Goal: Information Seeking & Learning: Learn about a topic

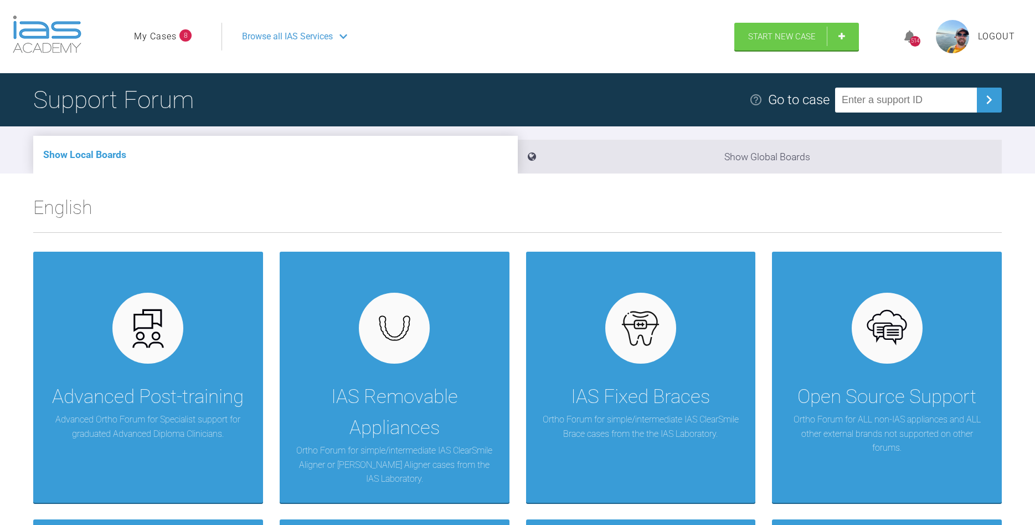
click at [169, 38] on link "My Cases" at bounding box center [155, 36] width 43 height 14
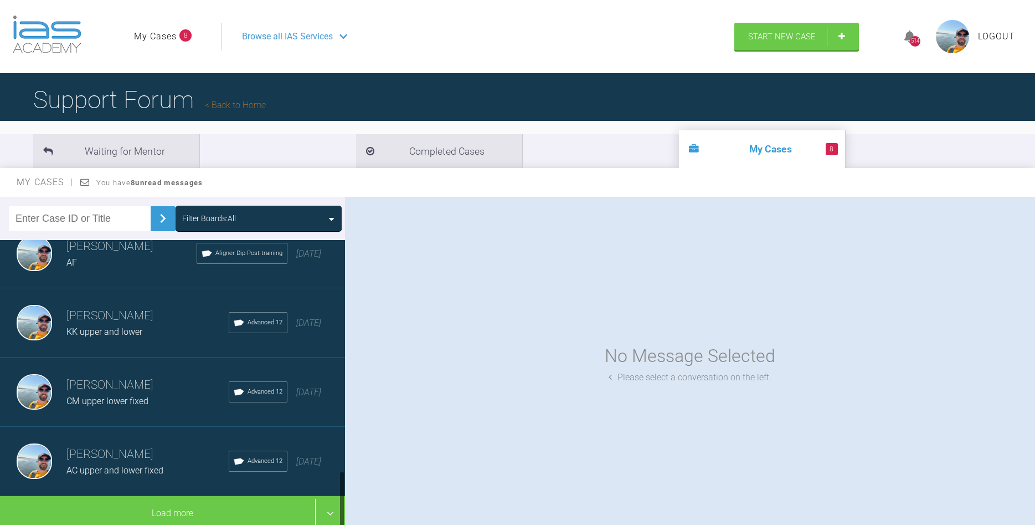
scroll to position [1129, 0]
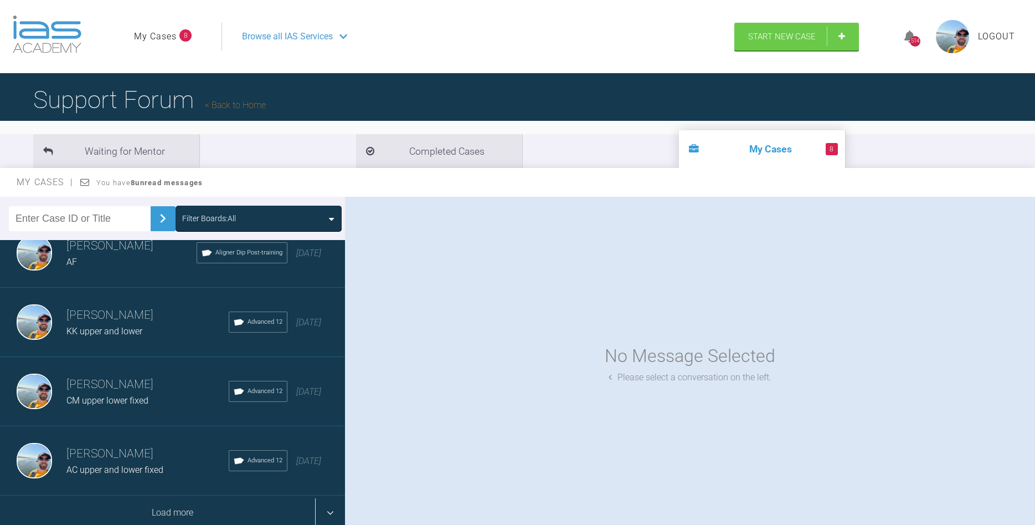
click at [166, 512] on div "Load more" at bounding box center [172, 512] width 345 height 34
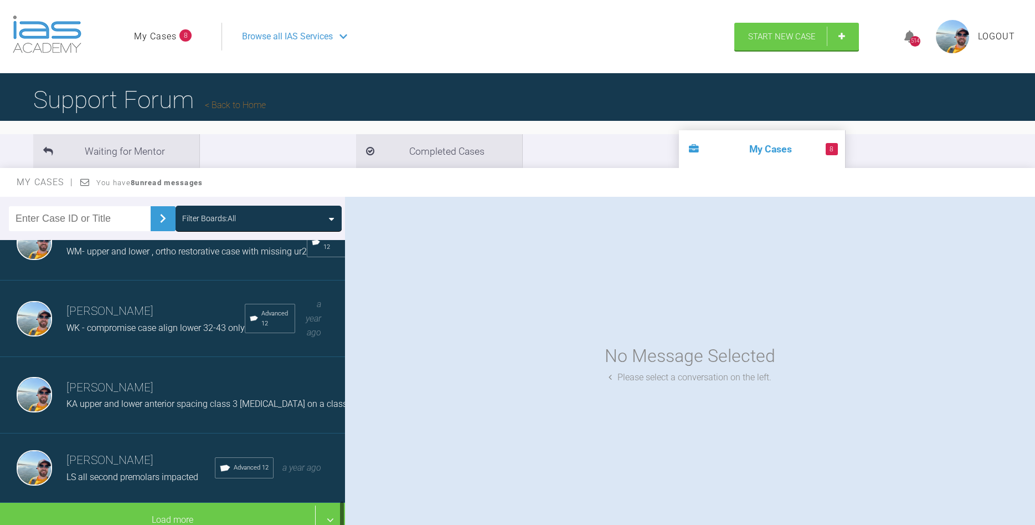
scroll to position [2535, 0]
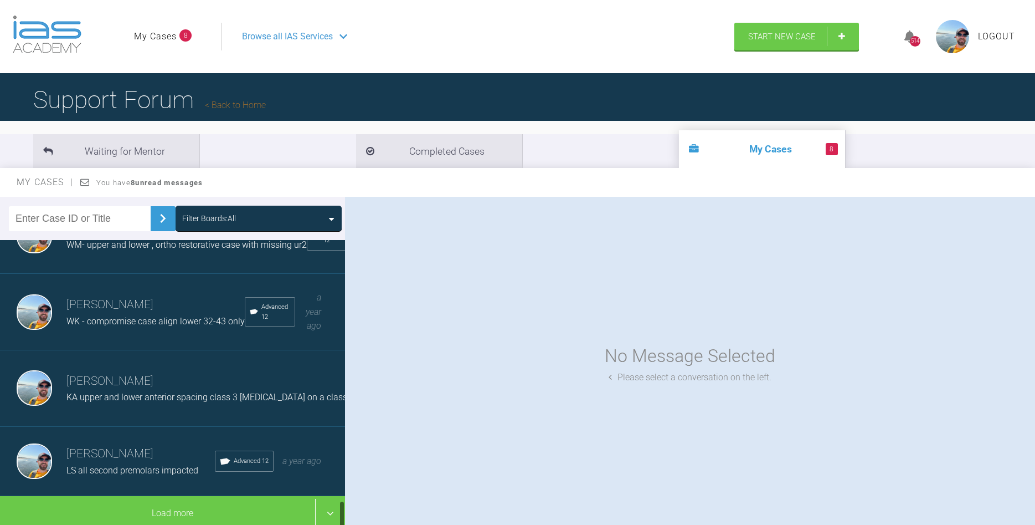
click at [156, 457] on h3 "[PERSON_NAME]" at bounding box center [140, 453] width 148 height 19
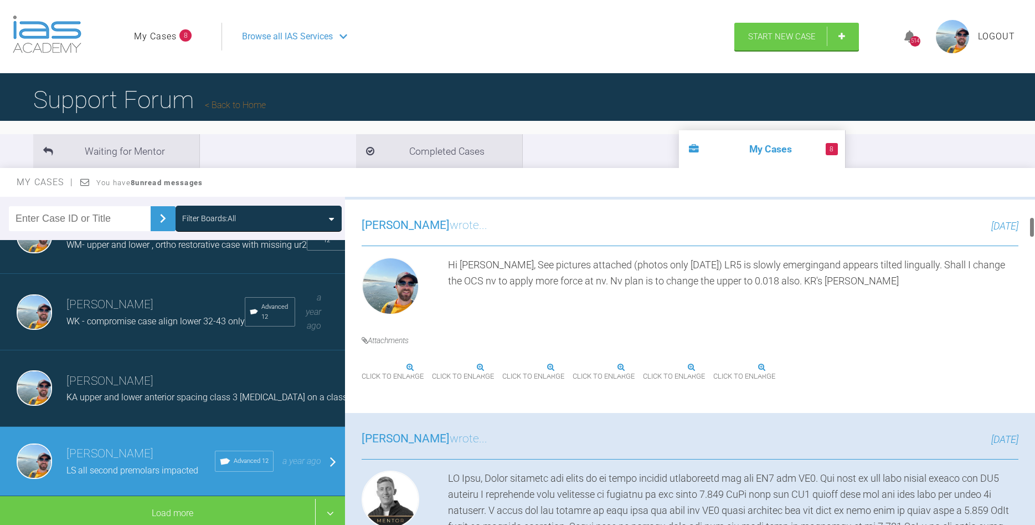
scroll to position [316, 0]
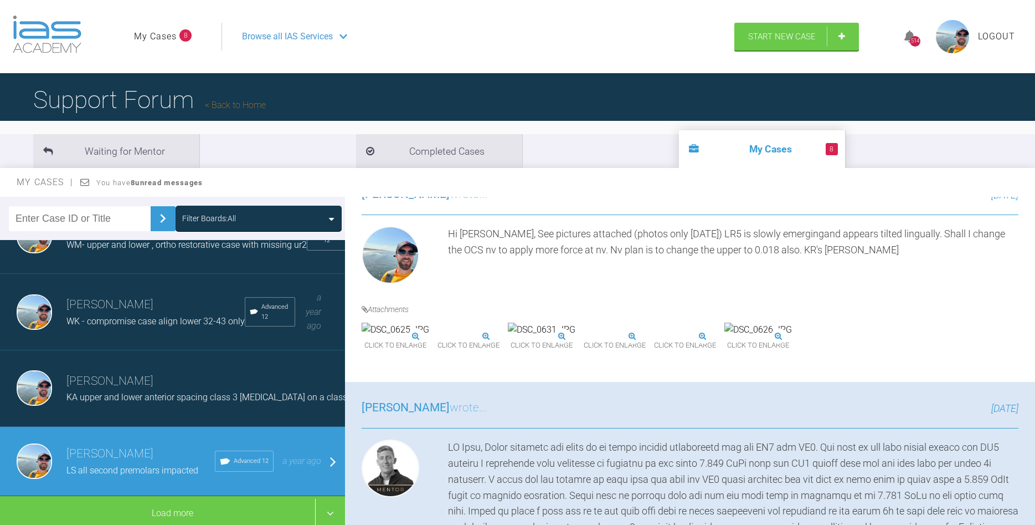
click at [505, 337] on img at bounding box center [472, 329] width 68 height 14
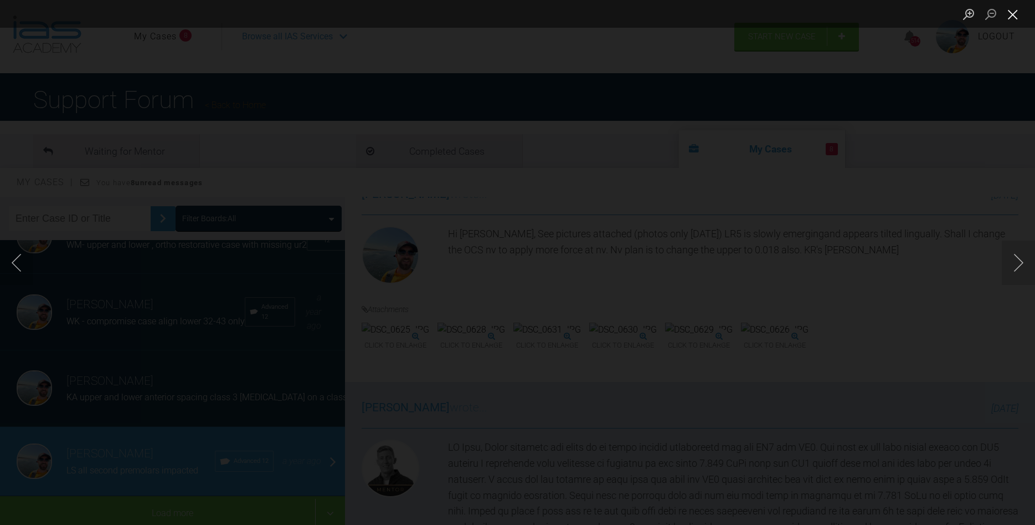
click at [1011, 13] on button "Close lightbox" at bounding box center [1013, 13] width 22 height 19
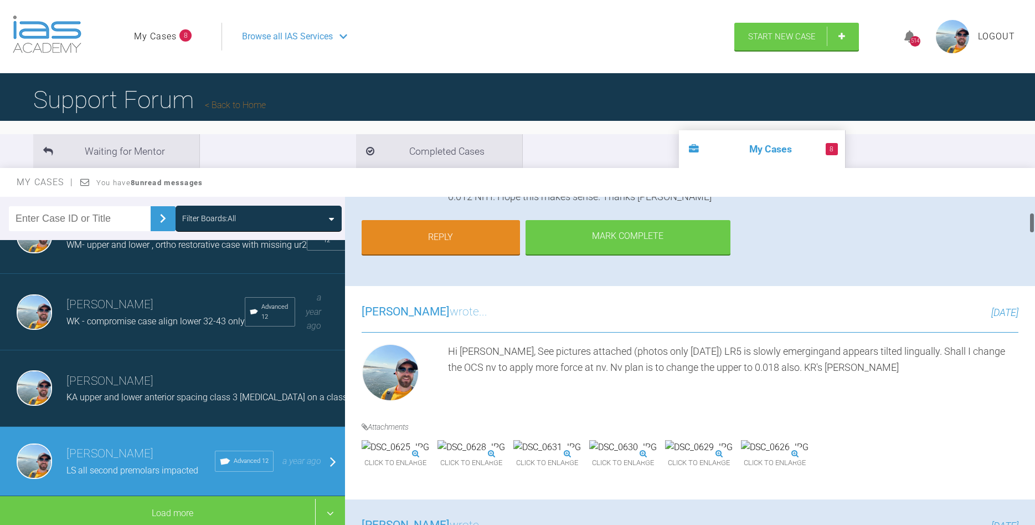
scroll to position [253, 0]
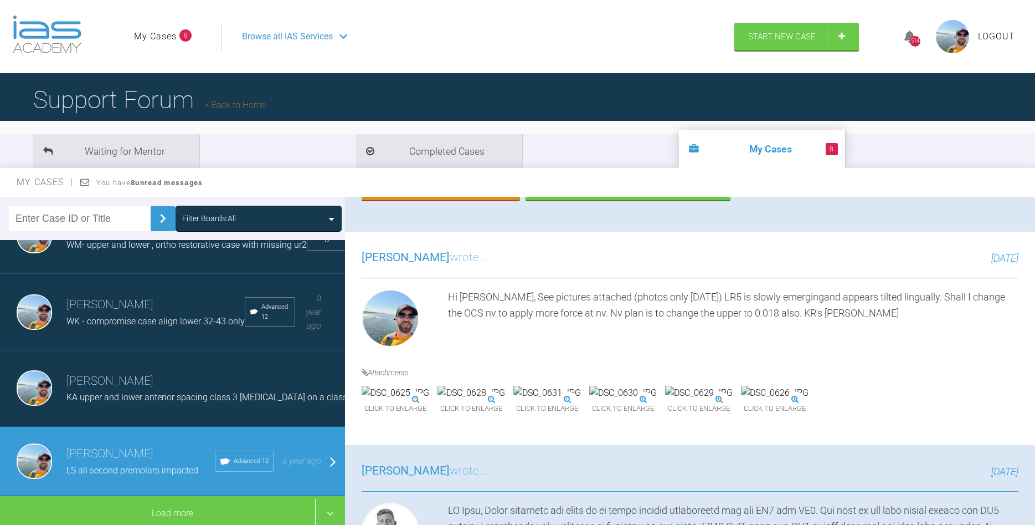
click at [505, 400] on img at bounding box center [472, 393] width 68 height 14
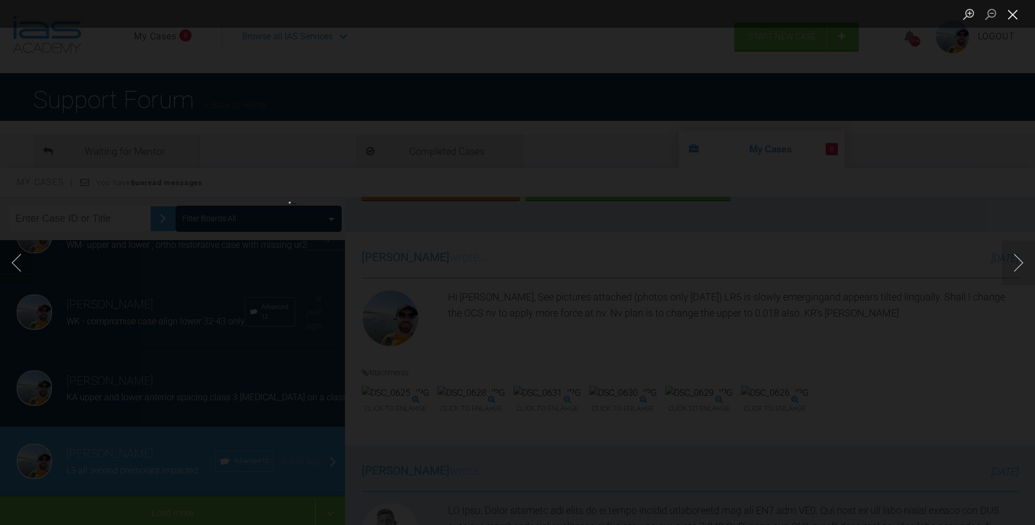
click at [1015, 17] on button "Close lightbox" at bounding box center [1013, 13] width 22 height 19
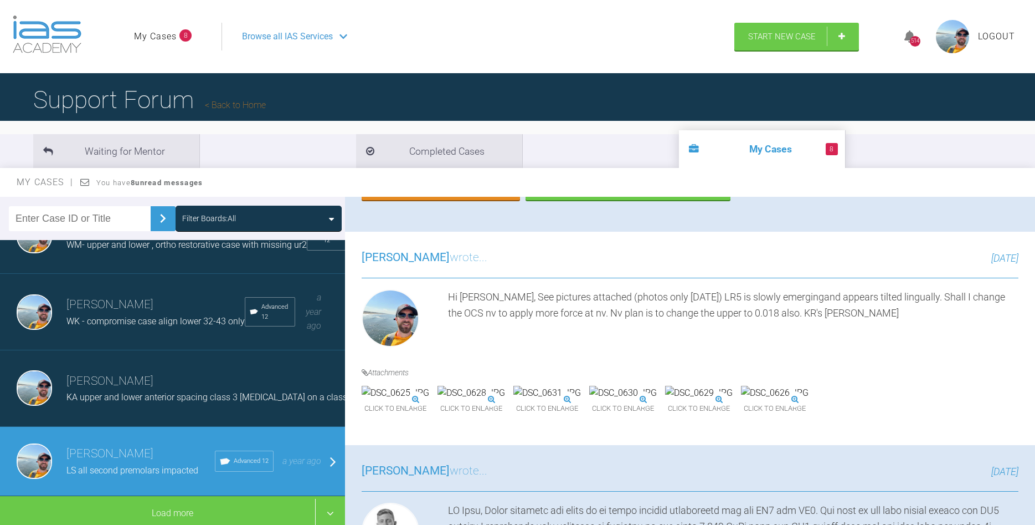
click at [505, 400] on img at bounding box center [472, 393] width 68 height 14
